Goal: Navigation & Orientation: Find specific page/section

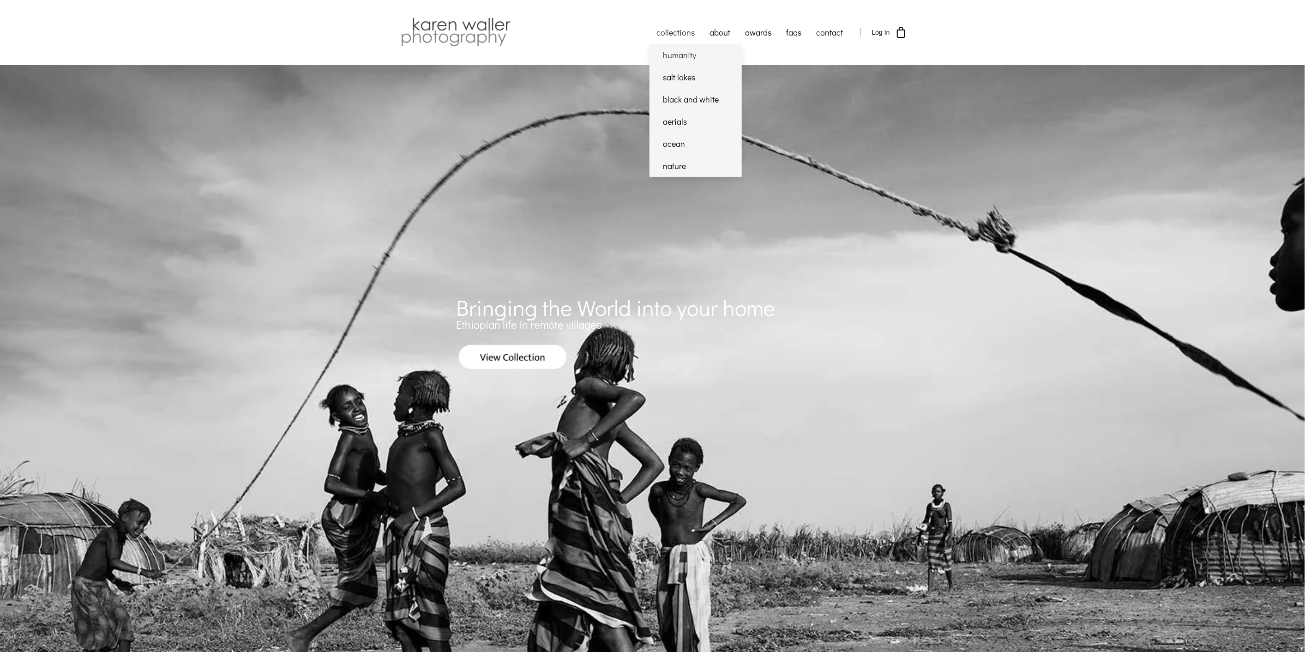
click at [676, 57] on link "humanity" at bounding box center [696, 55] width 92 height 22
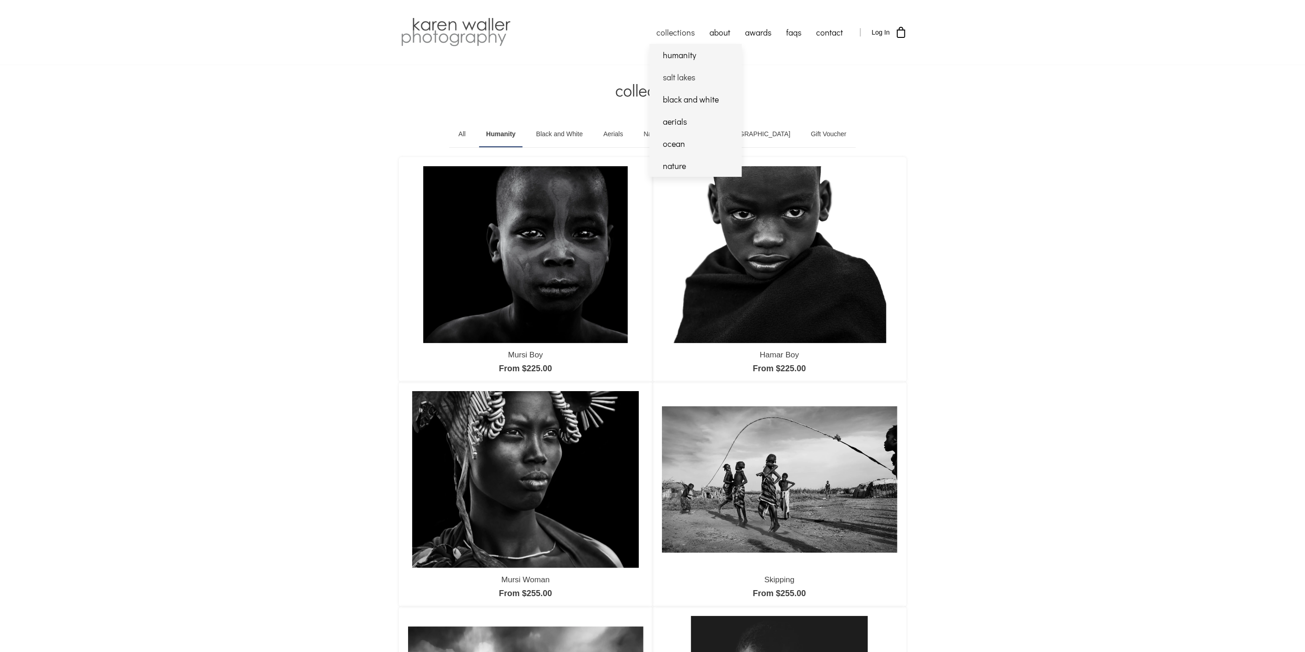
click at [676, 80] on link "salt lakes" at bounding box center [696, 77] width 92 height 22
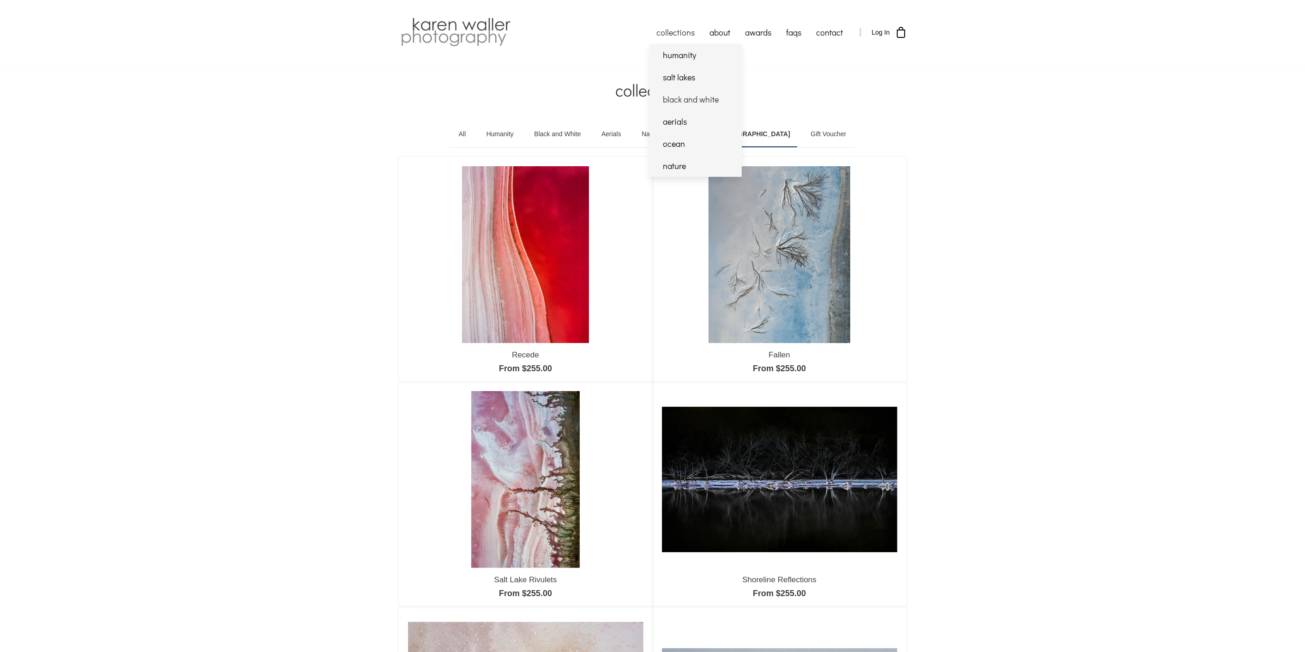
click at [671, 100] on link "black and white" at bounding box center [696, 99] width 92 height 22
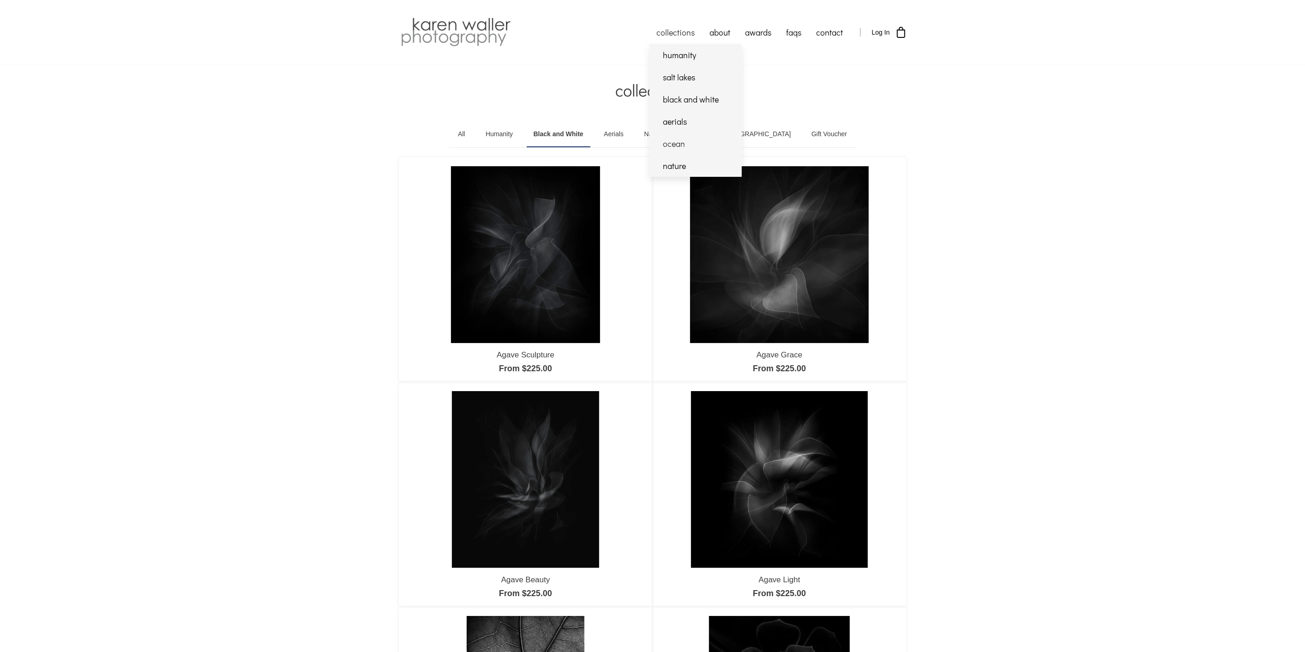
click at [667, 146] on link "ocean" at bounding box center [696, 143] width 92 height 22
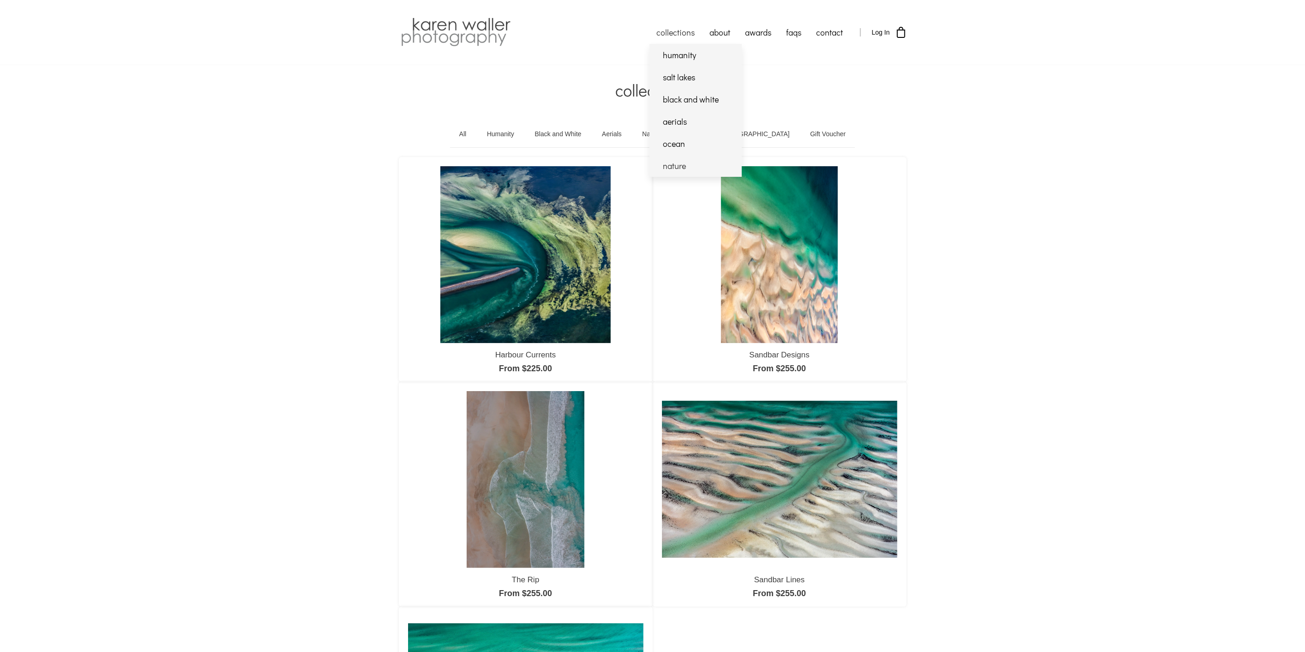
click at [666, 167] on link "nature" at bounding box center [696, 166] width 92 height 22
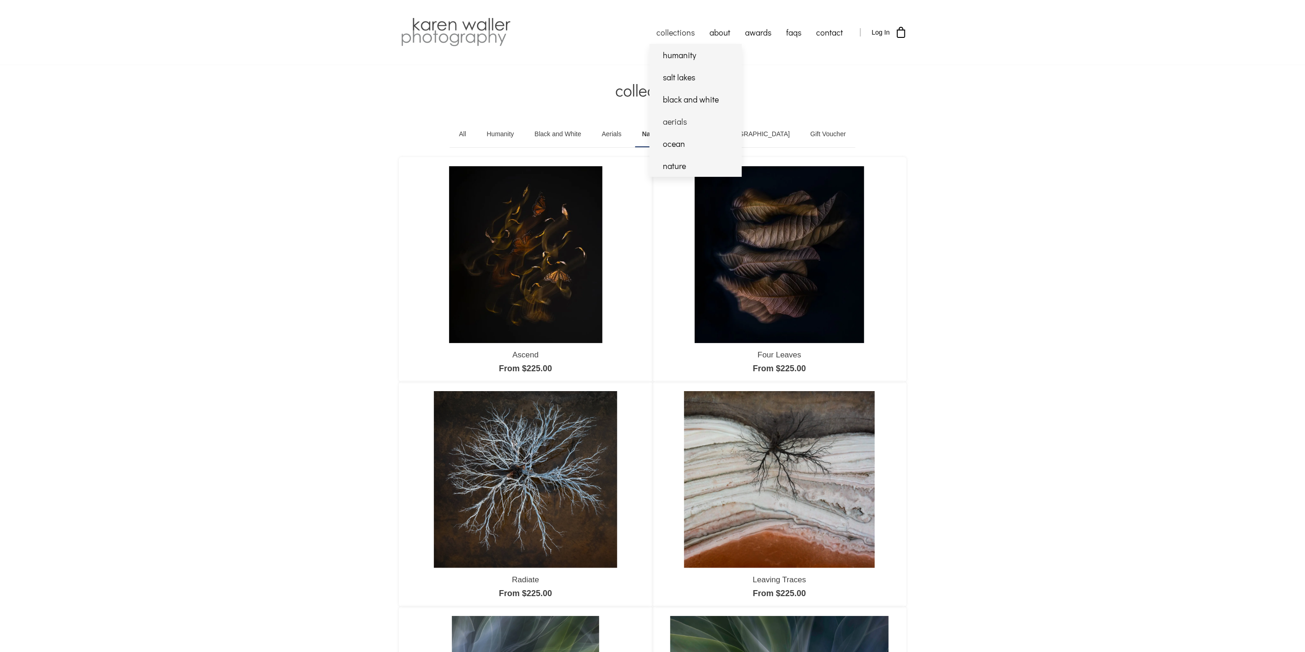
click at [678, 119] on link "aerials" at bounding box center [696, 121] width 92 height 22
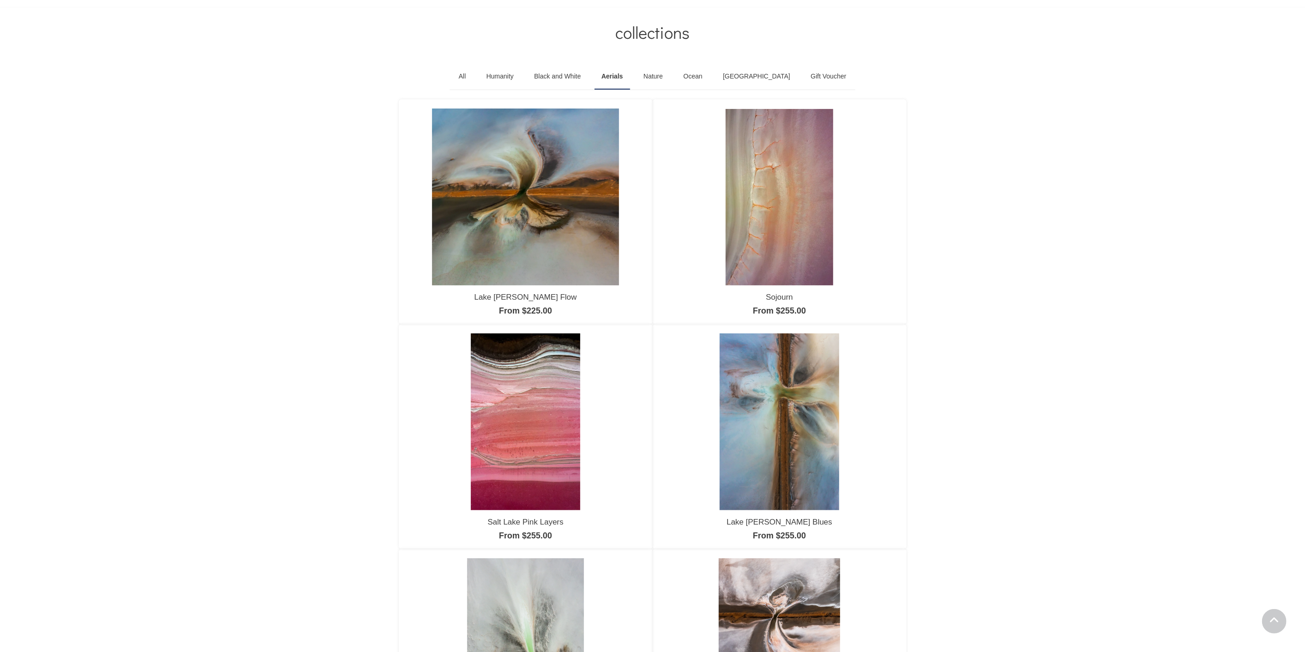
scroll to position [51, 0]
